Goal: Task Accomplishment & Management: Complete application form

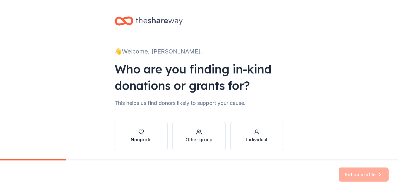
click at [149, 136] on div "Nonprofit" at bounding box center [141, 136] width 21 height 14
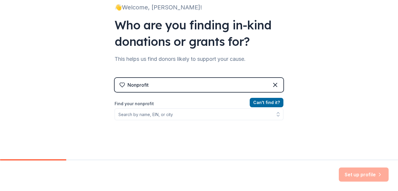
scroll to position [59, 0]
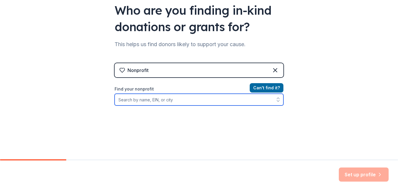
click at [191, 100] on input "Find your nonprofit" at bounding box center [199, 100] width 169 height 12
type input "willkie house"
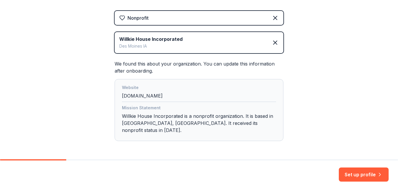
scroll to position [117, 0]
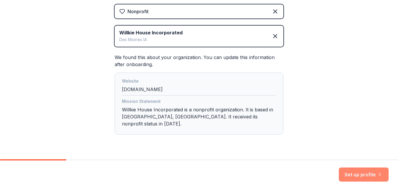
click at [362, 175] on button "Set up profile" at bounding box center [364, 174] width 50 height 14
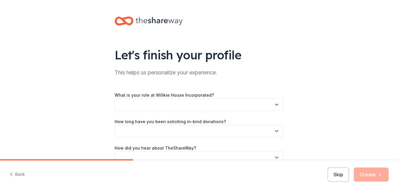
click at [249, 102] on button "button" at bounding box center [199, 104] width 169 height 12
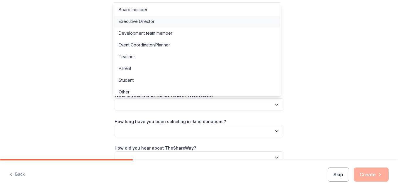
click at [208, 20] on div "Executive Director" at bounding box center [197, 22] width 166 height 12
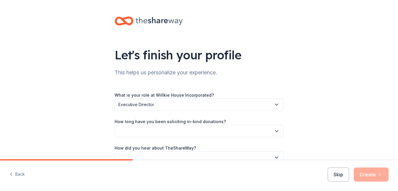
click at [238, 126] on button "button" at bounding box center [199, 131] width 169 height 12
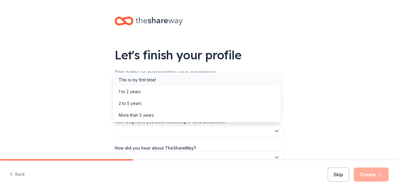
click at [210, 78] on div "This is my first time!" at bounding box center [197, 80] width 166 height 12
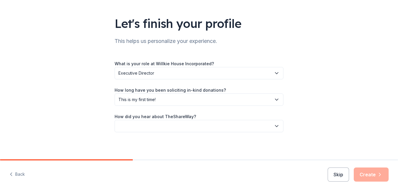
scroll to position [33, 0]
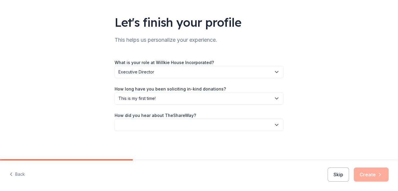
click at [241, 127] on button "button" at bounding box center [199, 125] width 169 height 12
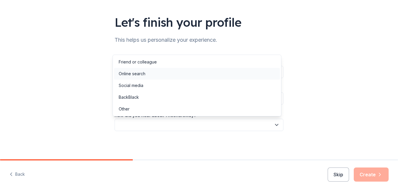
click at [215, 75] on div "Online search" at bounding box center [197, 74] width 166 height 12
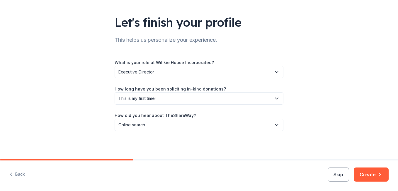
click at [366, 176] on button "Create" at bounding box center [371, 174] width 35 height 14
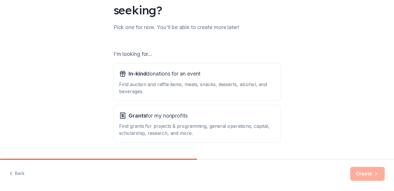
scroll to position [78, 0]
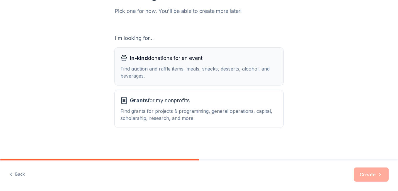
click at [179, 67] on div "Find auction and raffle items, meals, snacks, desserts, alcohol, and beverages." at bounding box center [199, 72] width 157 height 14
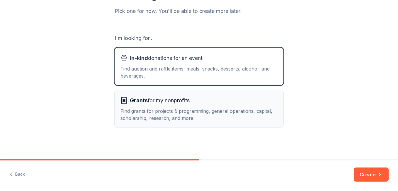
click at [205, 119] on div "Find grants for projects & programming, general operations, capital, scholarshi…" at bounding box center [199, 114] width 157 height 14
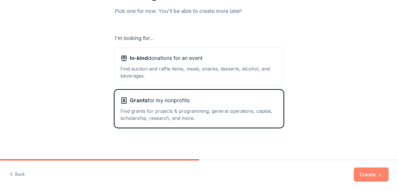
click at [360, 173] on button "Create" at bounding box center [371, 174] width 35 height 14
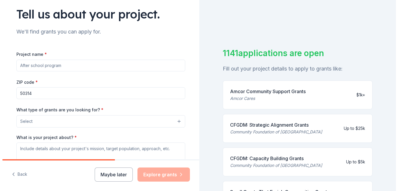
scroll to position [59, 0]
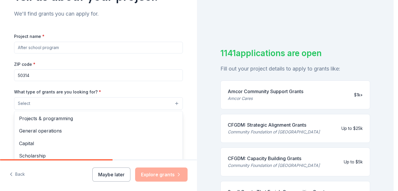
click at [137, 103] on button "Select" at bounding box center [98, 103] width 169 height 12
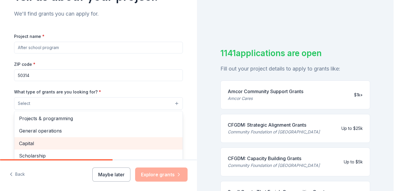
click at [118, 137] on div "Capital" at bounding box center [98, 143] width 168 height 12
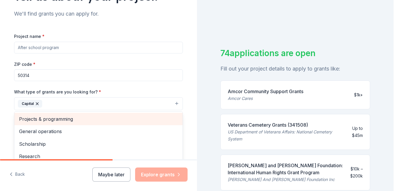
click at [125, 120] on span "Projects & programming" at bounding box center [98, 119] width 159 height 8
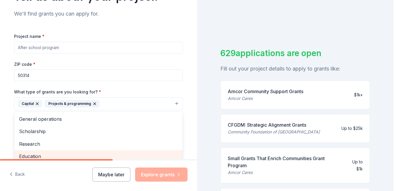
scroll to position [62, 0]
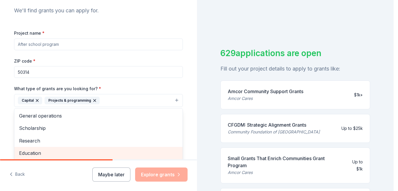
click at [109, 155] on span "Education" at bounding box center [98, 153] width 159 height 8
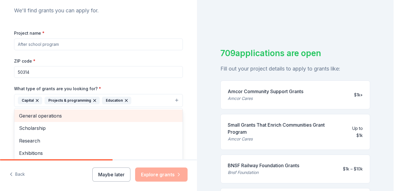
click at [113, 116] on span "General operations" at bounding box center [98, 116] width 159 height 8
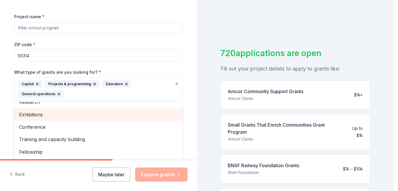
scroll to position [91, 0]
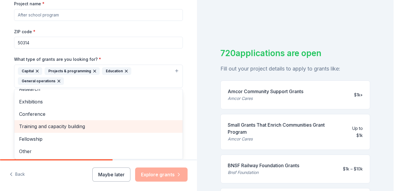
click at [114, 125] on span "Training and capacity building" at bounding box center [98, 126] width 159 height 8
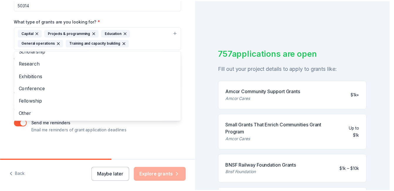
scroll to position [132, 0]
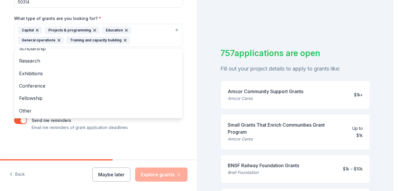
click at [147, 141] on div "Tell us about your project. We'll find grants you can apply for. Project name *…" at bounding box center [99, 13] width 188 height 291
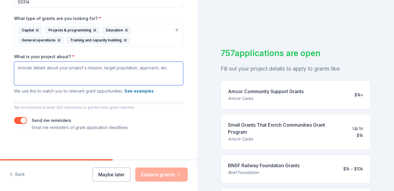
click at [114, 74] on textarea "What is your project about? *" at bounding box center [98, 73] width 169 height 23
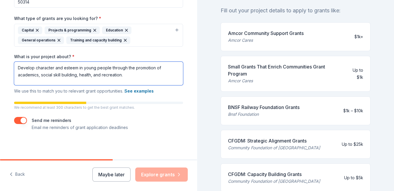
scroll to position [59, 0]
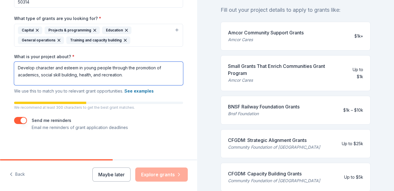
type textarea "Develop character and esteem in young people through the promotion of academics…"
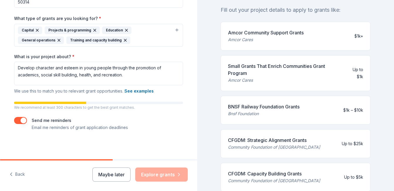
click at [20, 118] on button "button" at bounding box center [20, 120] width 13 height 7
click at [20, 119] on button "button" at bounding box center [20, 120] width 13 height 7
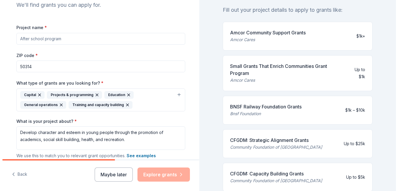
scroll to position [44, 0]
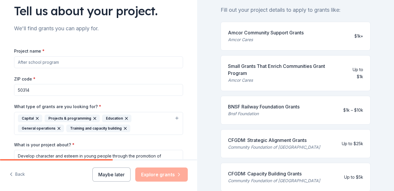
click at [92, 59] on input "Project name *" at bounding box center [98, 62] width 169 height 12
click at [0, 60] on html "Tell us about your project. We'll find grants you can apply for. Project name *…" at bounding box center [197, 95] width 394 height 191
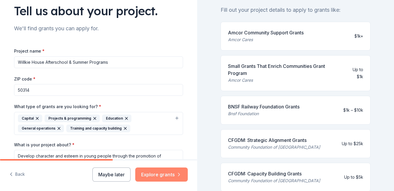
type input "Willkie House Afterschool & Summer Programs"
click at [165, 174] on button "Explore grants" at bounding box center [161, 174] width 53 height 14
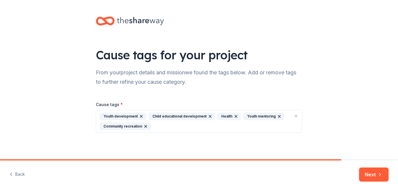
scroll to position [2, 0]
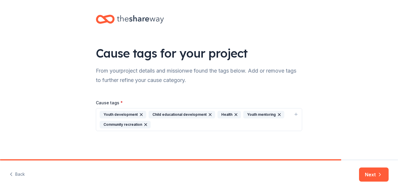
click at [169, 124] on div "Youth development Child educational development Health Youth mentoring Communit…" at bounding box center [196, 120] width 192 height 18
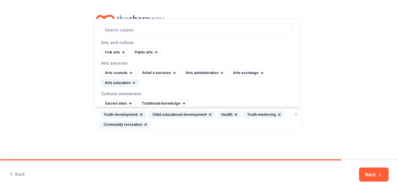
click at [128, 83] on div "Arts education" at bounding box center [120, 83] width 38 height 8
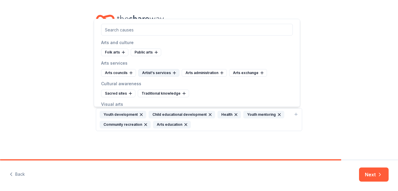
click at [160, 72] on div "Artist's services" at bounding box center [158, 73] width 41 height 8
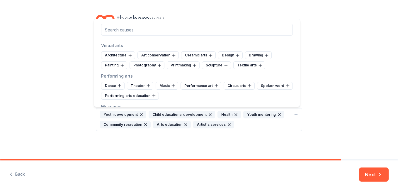
scroll to position [88, 0]
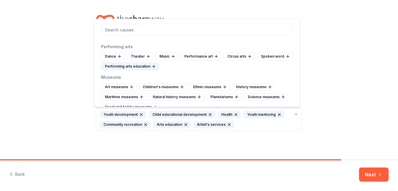
click at [159, 68] on div "Performing arts education" at bounding box center [130, 66] width 58 height 8
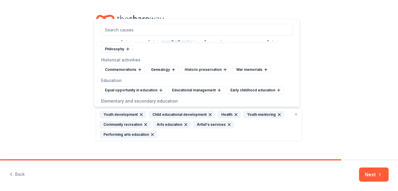
scroll to position [176, 0]
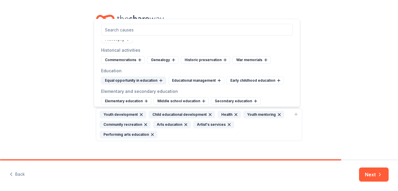
click at [145, 84] on div "Equal opportunity in education" at bounding box center [133, 81] width 65 height 8
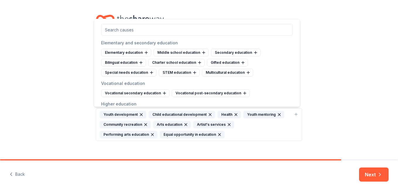
scroll to position [235, 0]
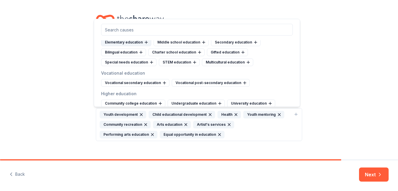
click at [131, 46] on div "Elementary education" at bounding box center [126, 42] width 50 height 8
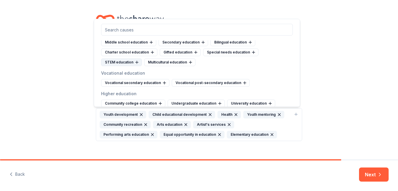
click at [126, 66] on div "STEM education" at bounding box center [121, 62] width 41 height 8
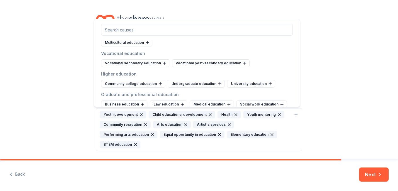
scroll to position [264, 0]
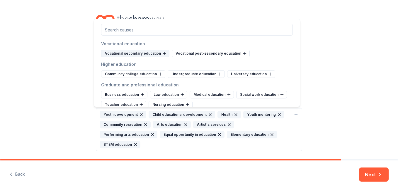
click at [149, 57] on div "Vocational secondary education" at bounding box center [135, 54] width 68 height 8
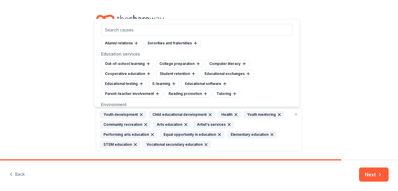
scroll to position [381, 0]
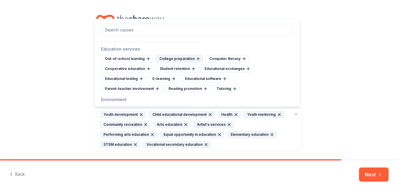
click at [183, 62] on div "College preparation" at bounding box center [180, 59] width 48 height 8
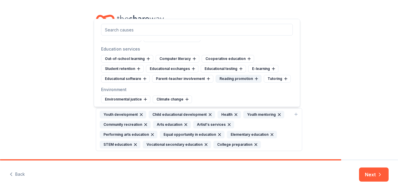
click at [239, 82] on div "Reading promotion" at bounding box center [239, 79] width 46 height 8
click at [192, 82] on div "Parent-teacher involvement" at bounding box center [182, 79] width 61 height 8
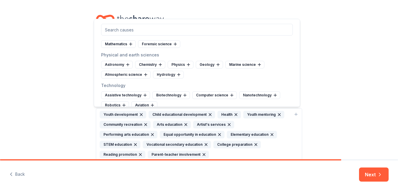
scroll to position [1027, 0]
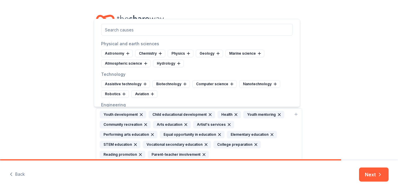
click at [127, 37] on div "Mathematics" at bounding box center [118, 33] width 35 height 8
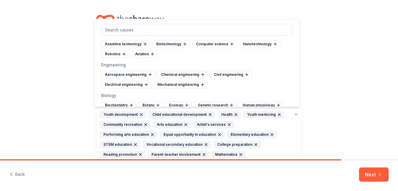
scroll to position [1085, 0]
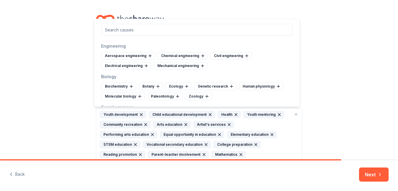
click at [201, 29] on div "Computer science" at bounding box center [214, 25] width 45 height 8
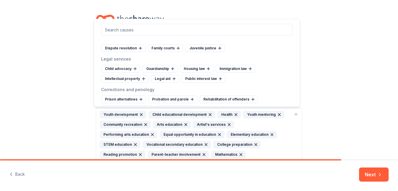
scroll to position [1438, 0]
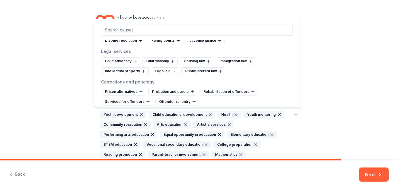
click at [107, 24] on div "Bullying" at bounding box center [114, 20] width 26 height 8
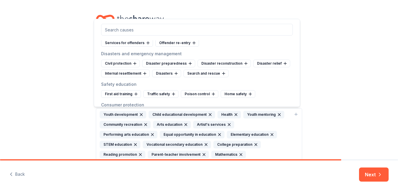
scroll to position [1526, 0]
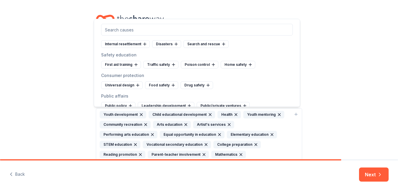
click at [172, 38] on div "Disaster preparedness" at bounding box center [168, 34] width 53 height 8
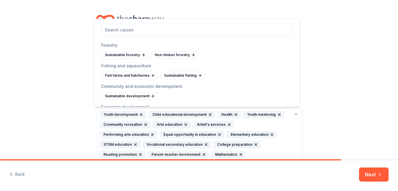
scroll to position [1760, 0]
click at [139, 28] on div "Community food systems" at bounding box center [129, 24] width 57 height 8
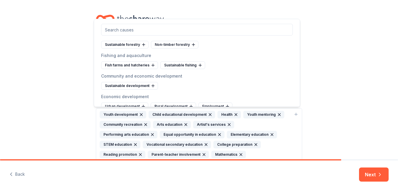
click at [224, 28] on div "Food sovereignty" at bounding box center [227, 24] width 43 height 8
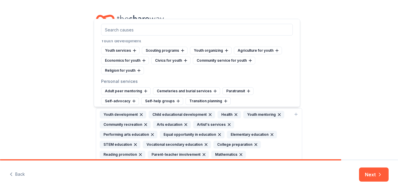
scroll to position [2435, 0]
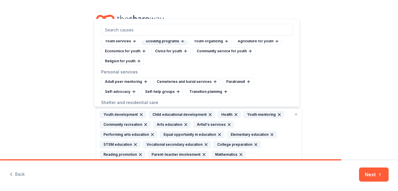
click at [128, 45] on div "Youth services" at bounding box center [120, 41] width 38 height 8
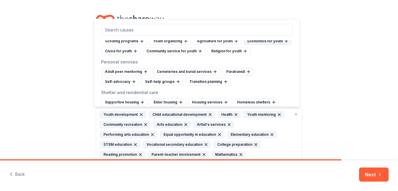
click at [244, 45] on div "Economics for youth" at bounding box center [268, 41] width 48 height 8
click at [160, 45] on div "Youth organizing" at bounding box center [170, 41] width 42 height 8
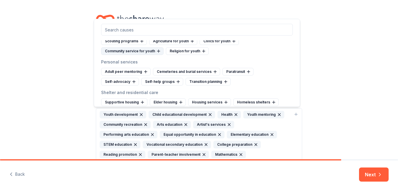
click at [143, 55] on div "Community service for youth" at bounding box center [132, 51] width 62 height 8
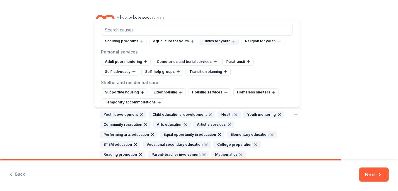
click at [204, 45] on div "Civics for youth" at bounding box center [219, 41] width 39 height 8
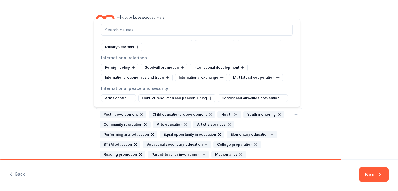
scroll to position [2591, 0]
click at [336, 113] on div "Cause tags for your project From your project details and mission we found the …" at bounding box center [199, 108] width 398 height 221
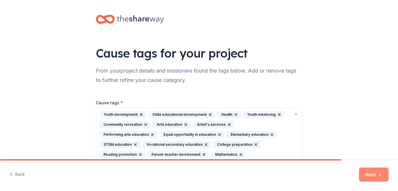
click at [376, 173] on button "Next" at bounding box center [374, 174] width 30 height 14
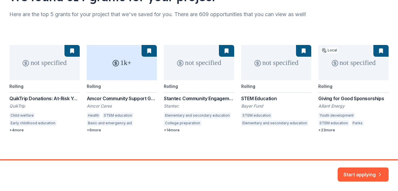
scroll to position [59, 0]
